Goal: Information Seeking & Learning: Learn about a topic

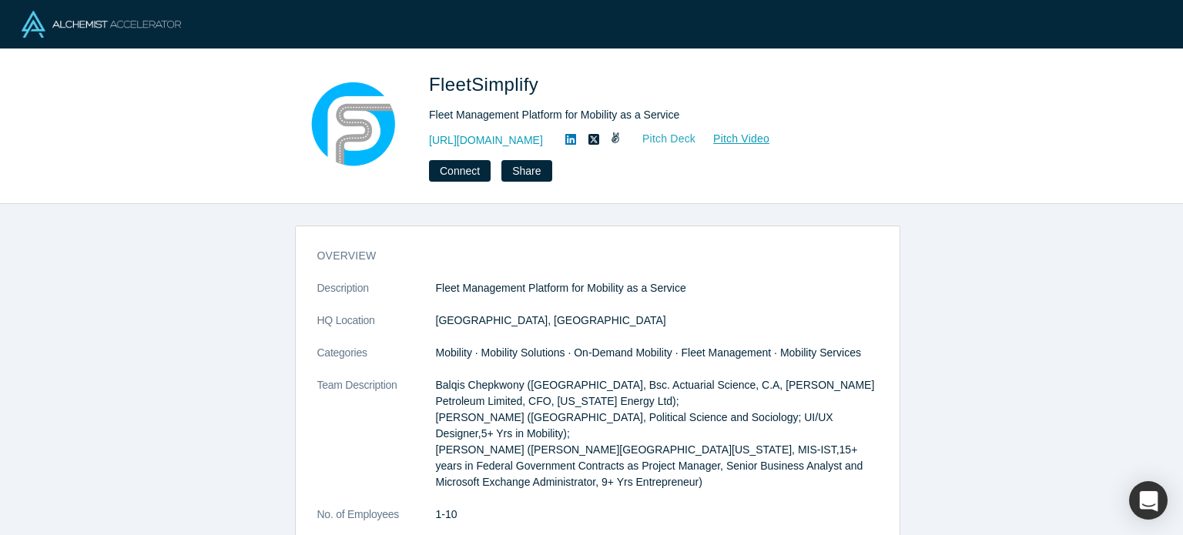
click at [696, 134] on link "Pitch Deck" at bounding box center [660, 139] width 71 height 18
click at [770, 141] on link "Pitch Video" at bounding box center [733, 139] width 74 height 18
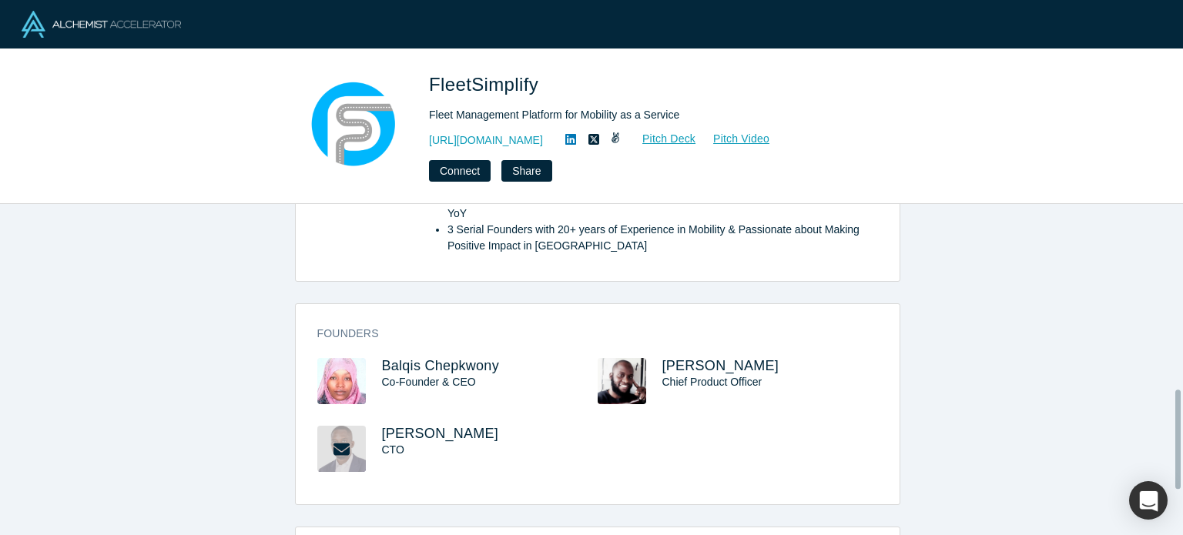
scroll to position [308, 0]
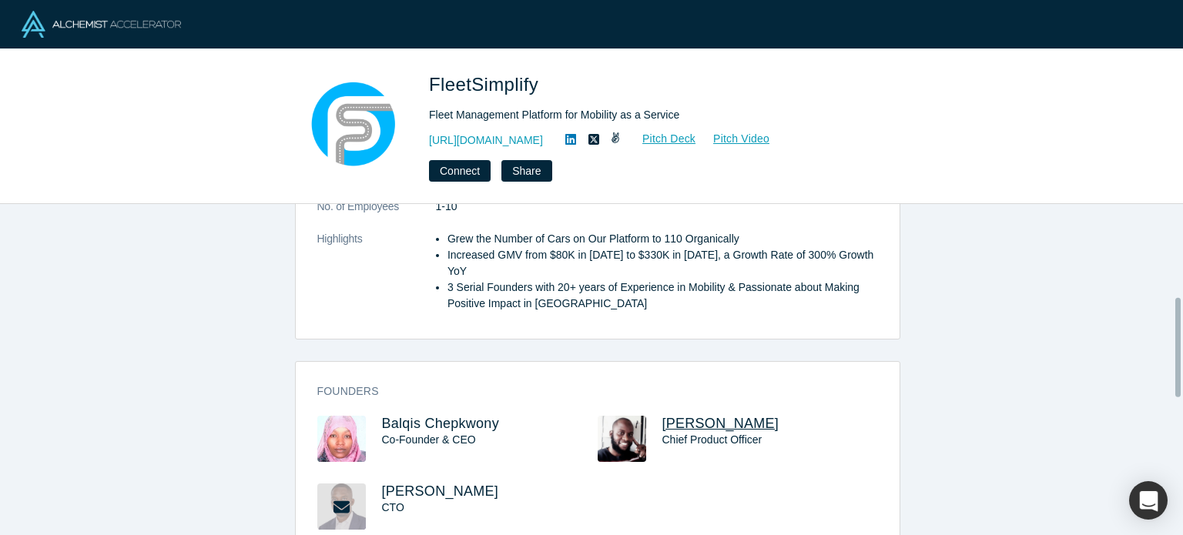
click at [707, 416] on span "[PERSON_NAME]" at bounding box center [720, 423] width 117 height 15
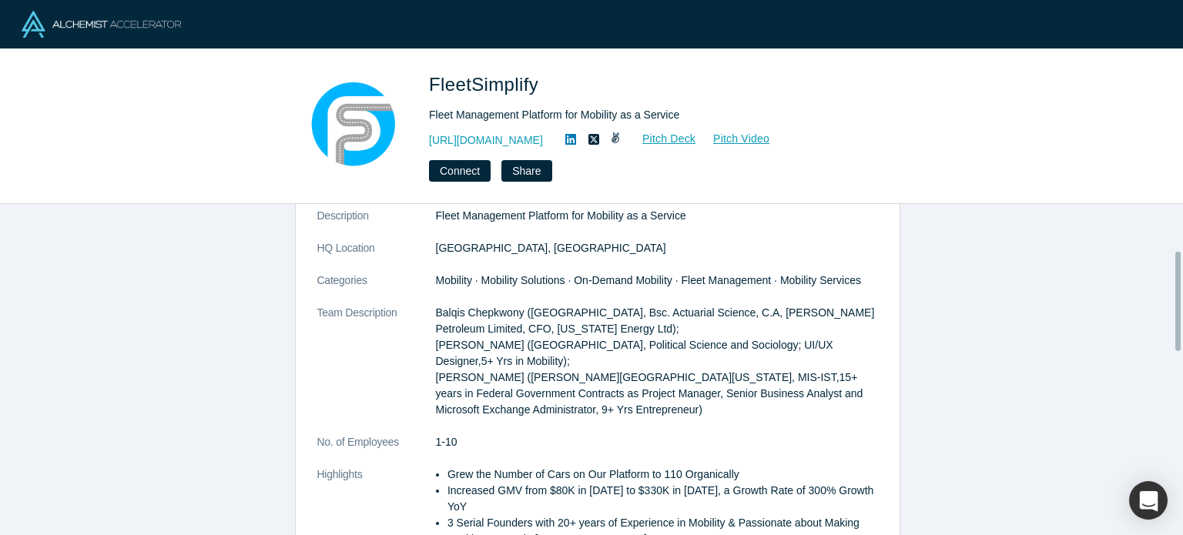
scroll to position [154, 0]
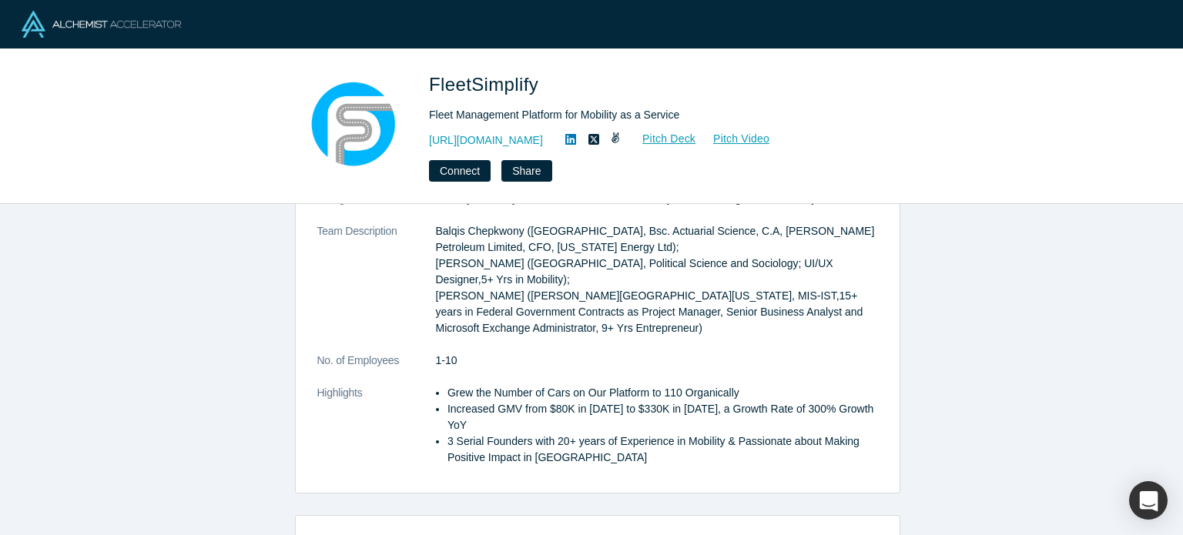
click at [490, 445] on li "3 Serial Founders with 20+ years of Experience in Mobility & Passionate about M…" at bounding box center [662, 450] width 430 height 32
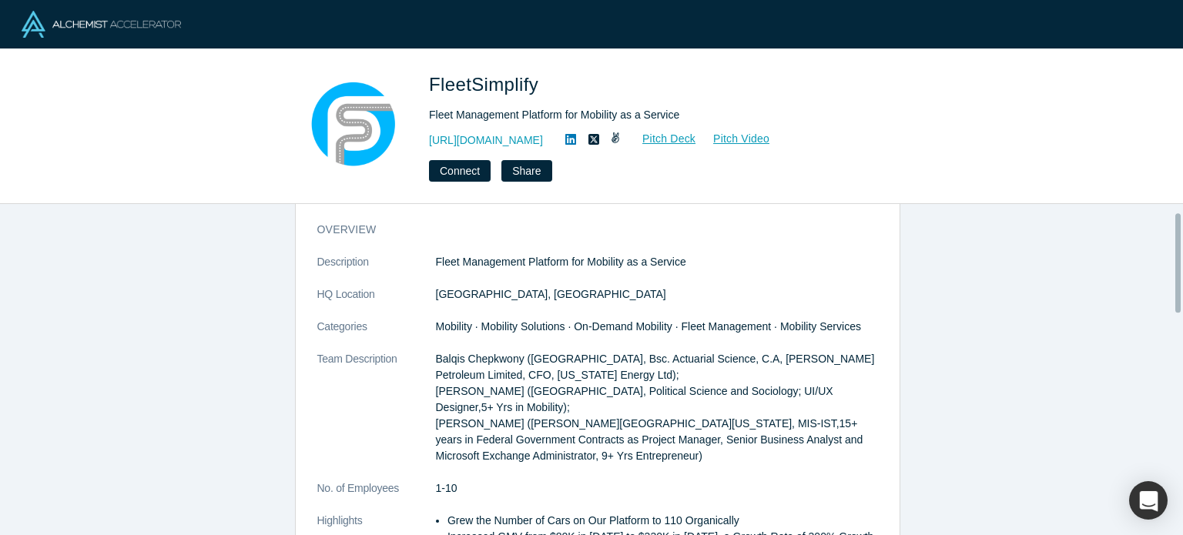
scroll to position [0, 0]
